Goal: Entertainment & Leisure: Consume media (video, audio)

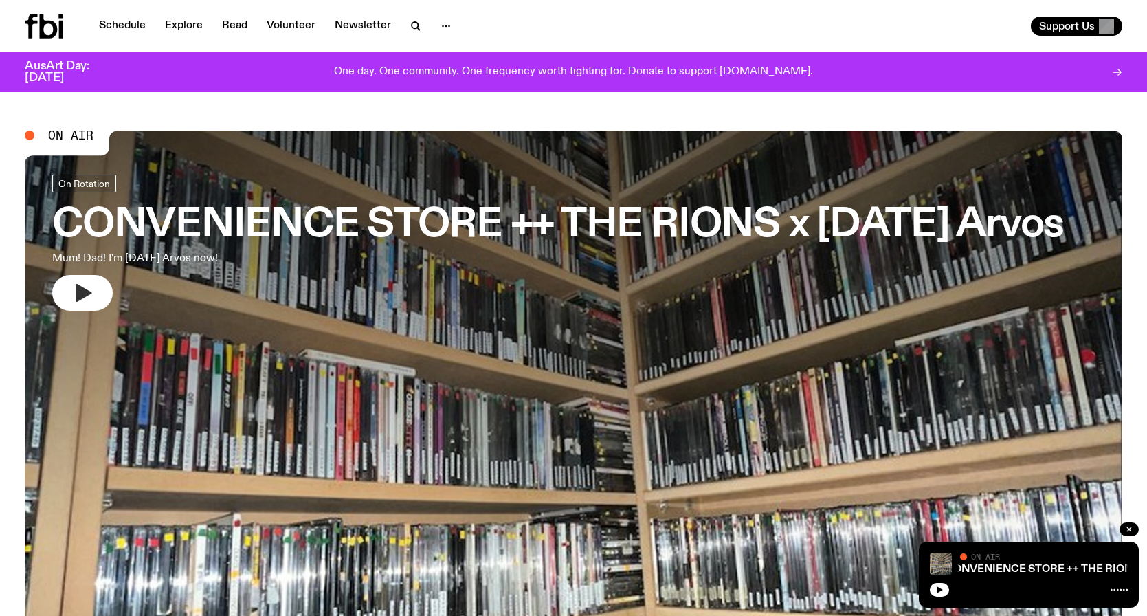
click at [99, 304] on button "button" at bounding box center [82, 293] width 60 height 36
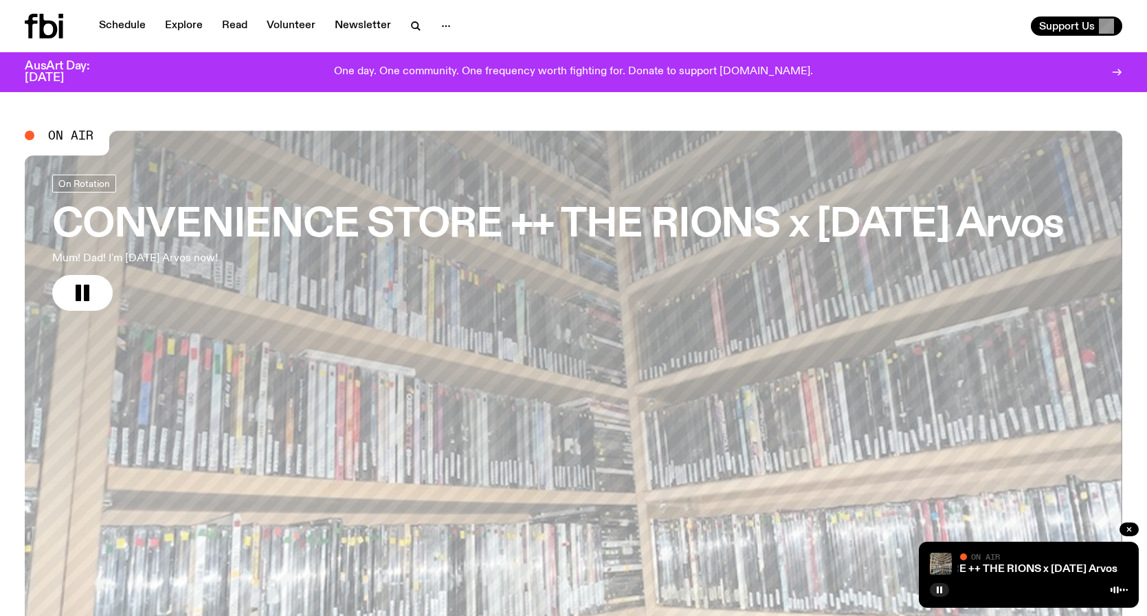
click at [52, 22] on icon at bounding box center [49, 26] width 18 height 25
click at [122, 24] on link "Schedule" at bounding box center [122, 25] width 63 height 19
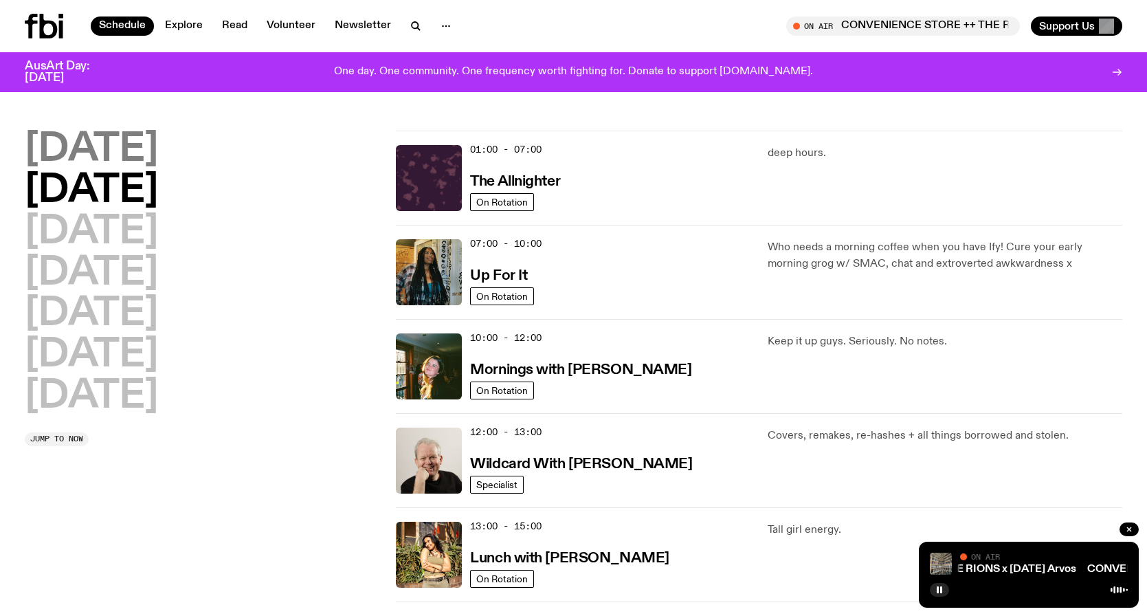
click at [133, 159] on h2 "[DATE]" at bounding box center [91, 150] width 133 height 38
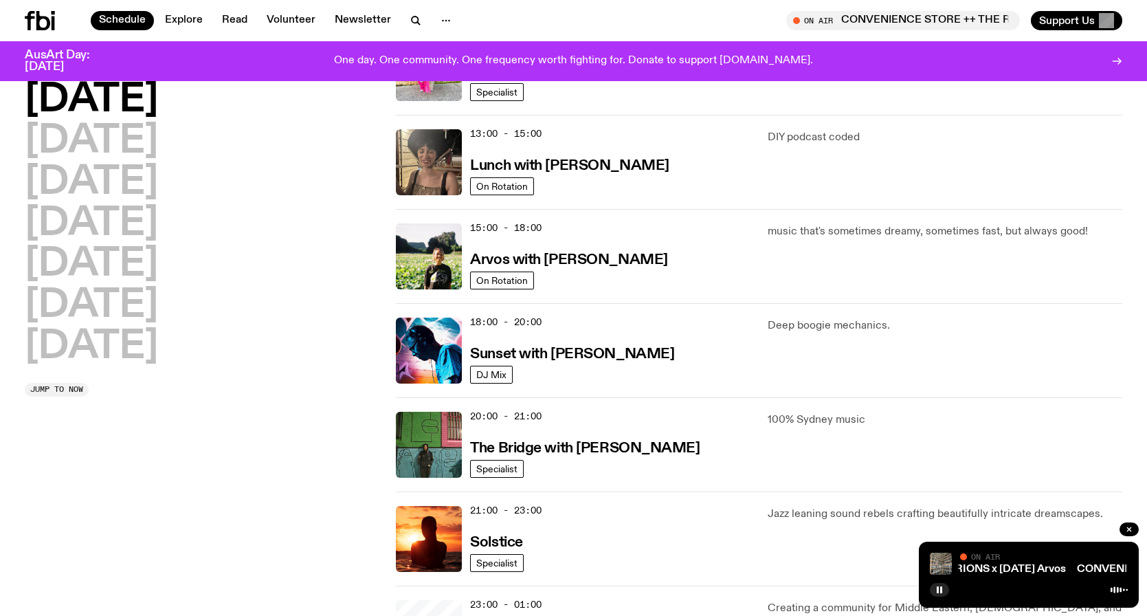
scroll to position [382, 0]
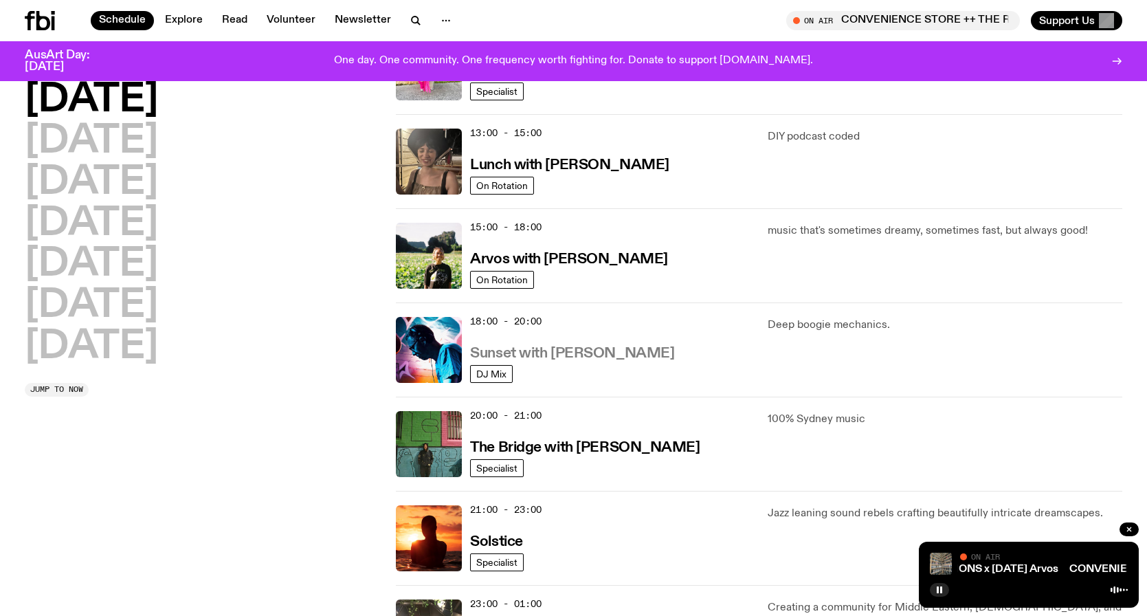
click at [525, 347] on h3 "Sunset with [PERSON_NAME]" at bounding box center [572, 353] width 204 height 14
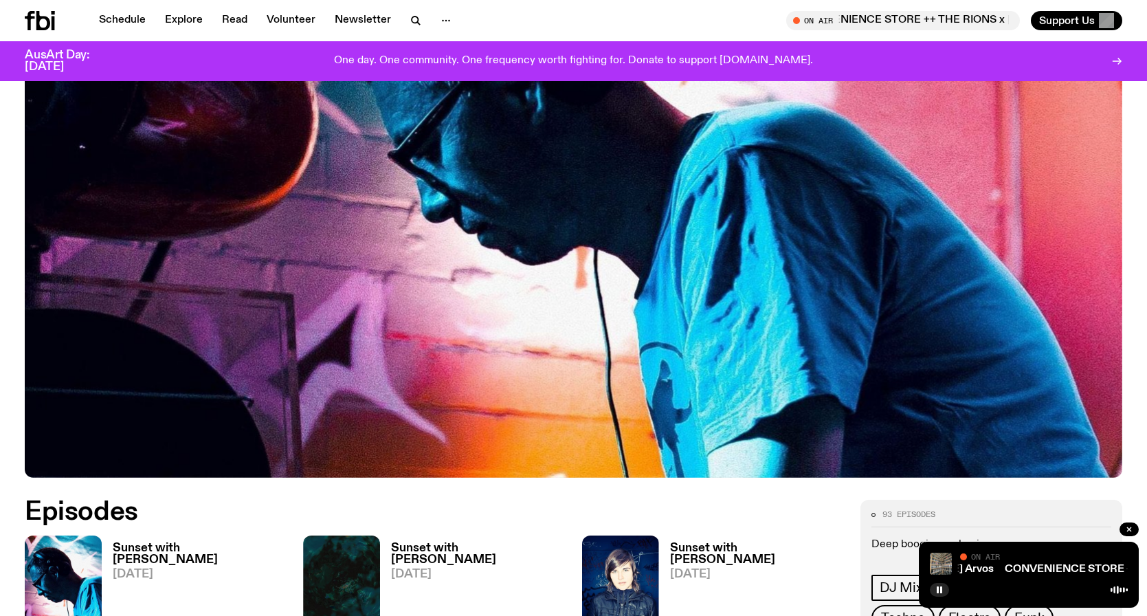
scroll to position [335, 0]
click at [52, 567] on img at bounding box center [63, 587] width 77 height 102
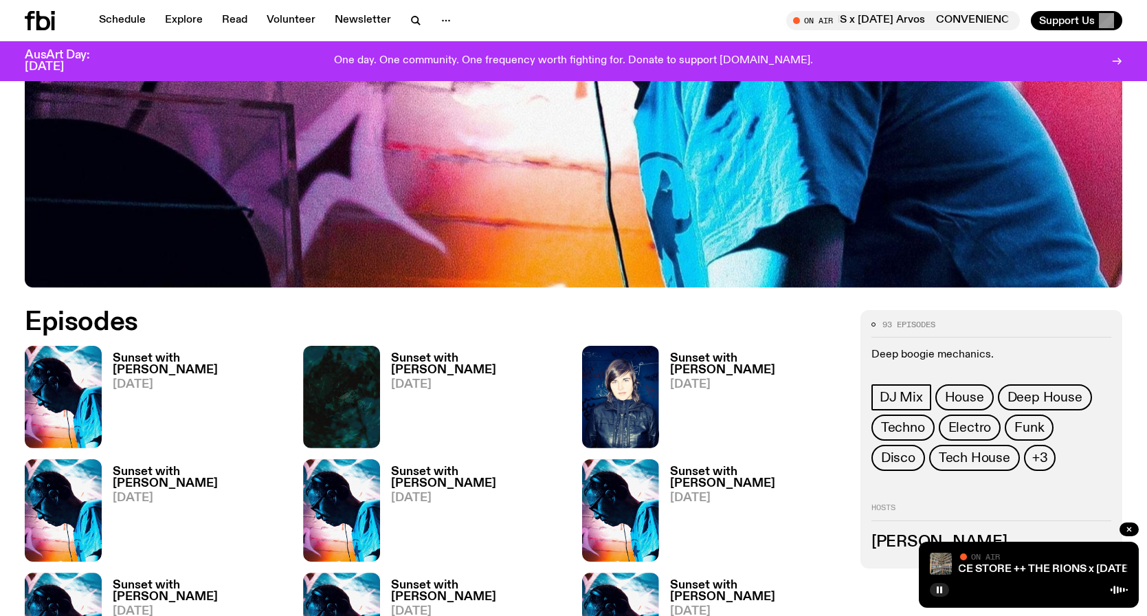
scroll to position [598, 0]
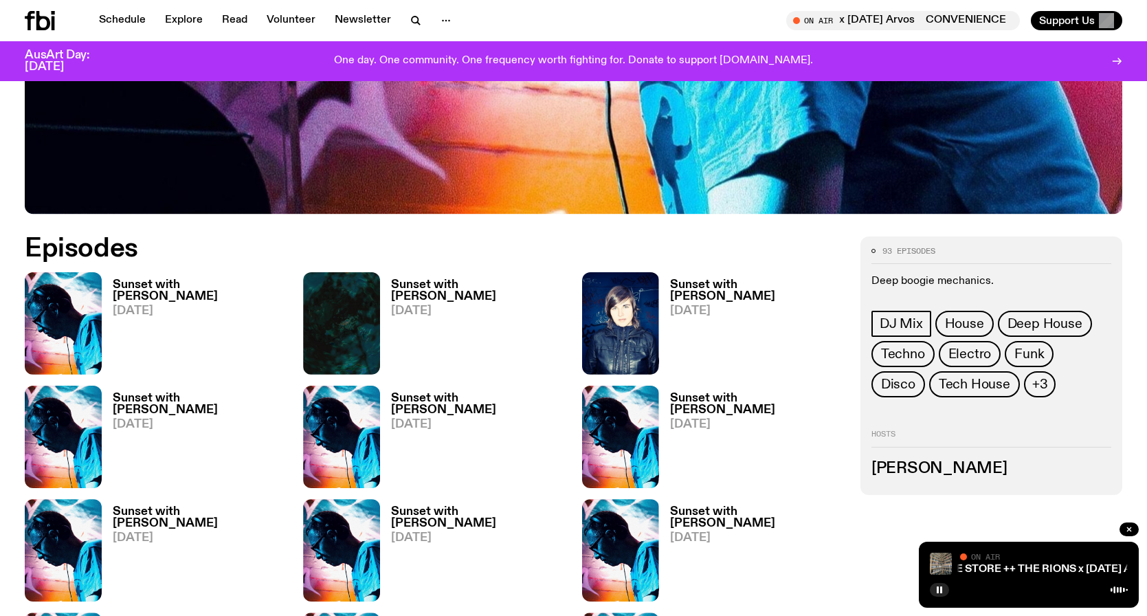
click at [327, 311] on img at bounding box center [341, 323] width 77 height 102
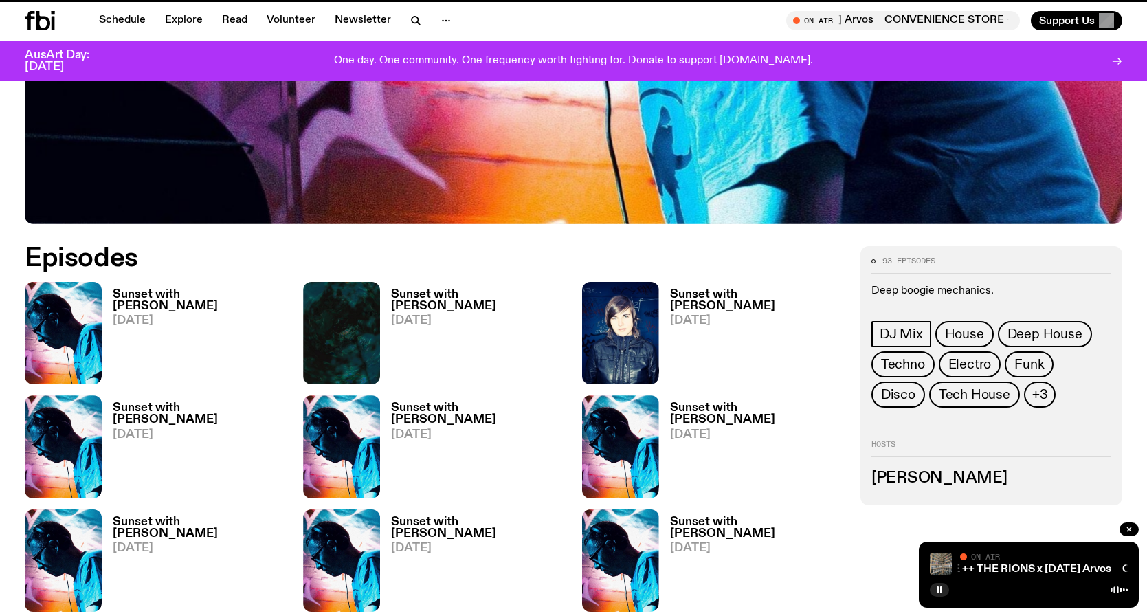
scroll to position [587, 0]
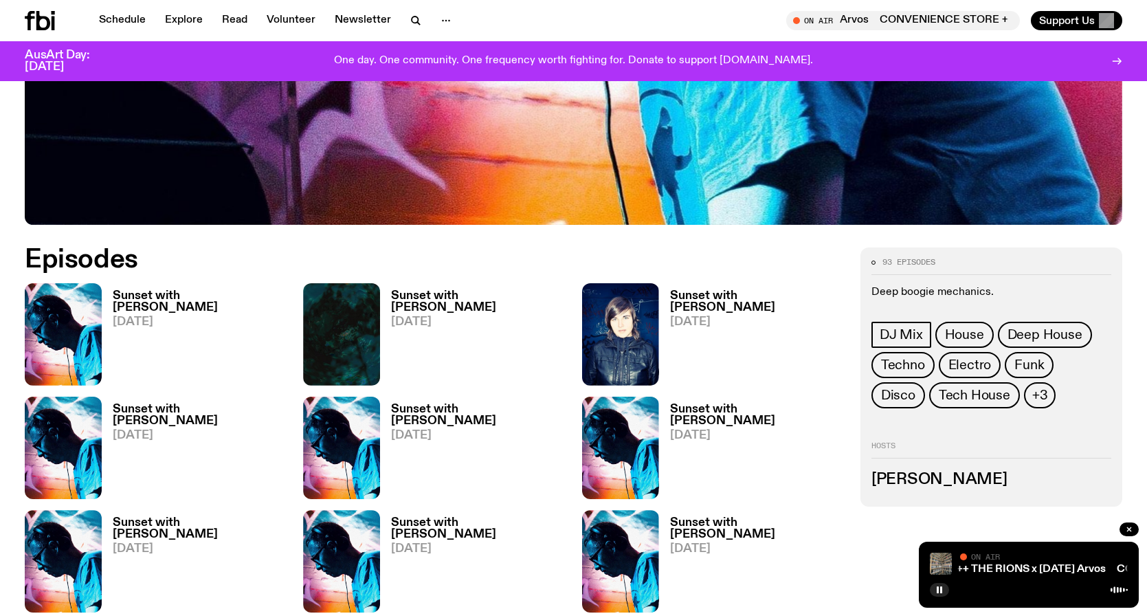
click at [64, 324] on img at bounding box center [63, 334] width 77 height 102
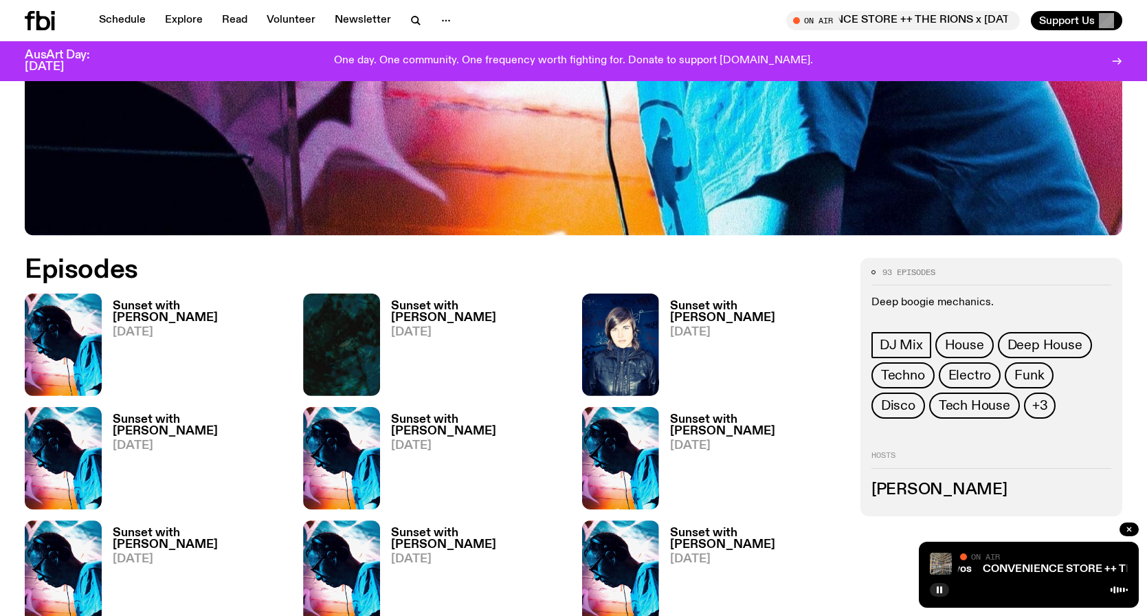
scroll to position [576, 0]
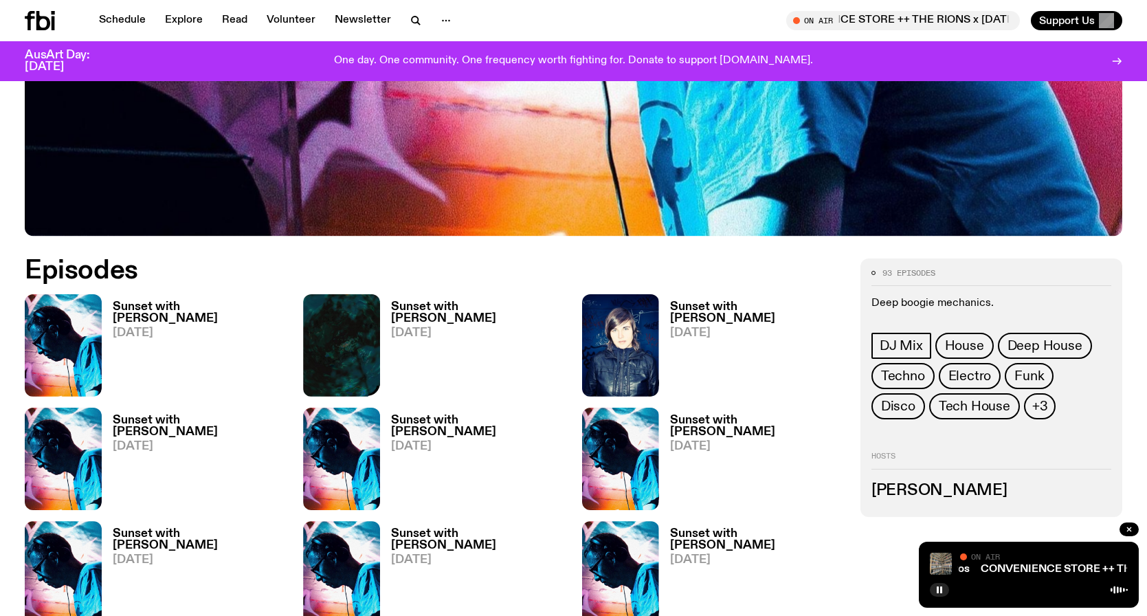
click at [350, 323] on img at bounding box center [341, 345] width 77 height 102
